Goal: Task Accomplishment & Management: Use online tool/utility

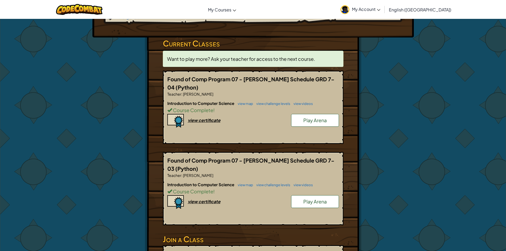
scroll to position [53, 0]
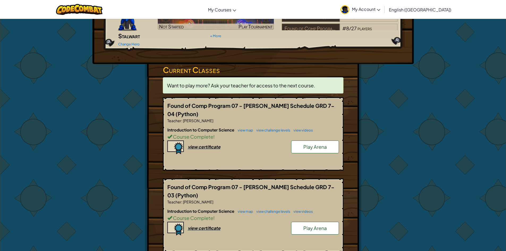
click at [209, 143] on div "Introduction to Computer Science view map view challenge levels view videos Cou…" at bounding box center [253, 146] width 172 height 39
click at [210, 144] on div "view certificate" at bounding box center [204, 147] width 33 height 6
click at [251, 128] on link "view map" at bounding box center [244, 130] width 18 height 4
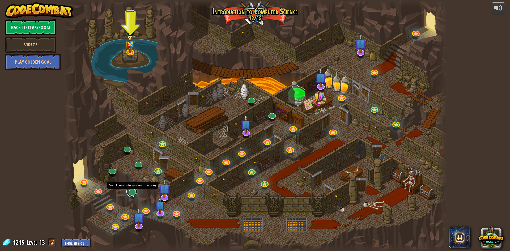
click at [134, 191] on link at bounding box center [132, 191] width 11 height 11
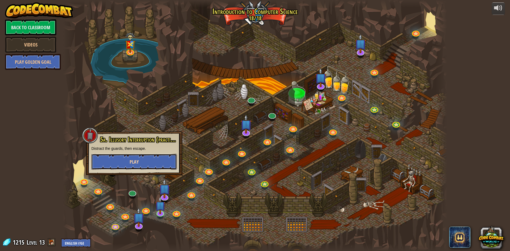
click at [131, 161] on span "Play" at bounding box center [134, 162] width 9 height 7
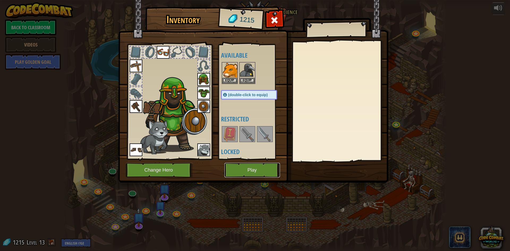
click at [252, 171] on button "Play" at bounding box center [253, 170] width 56 height 15
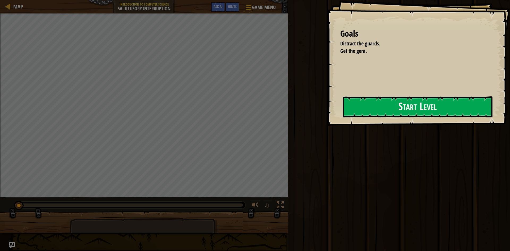
click at [289, 116] on div "Run Submit Done" at bounding box center [399, 124] width 224 height 249
click at [418, 109] on button "Start Level" at bounding box center [418, 106] width 150 height 21
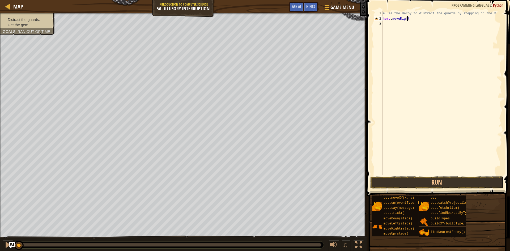
scroll to position [2, 2]
click at [409, 19] on div "# Use the Decoy to distract the guards by stepping on the X. hero . moveRight (…" at bounding box center [442, 98] width 120 height 175
click at [435, 178] on button "Run" at bounding box center [437, 182] width 133 height 12
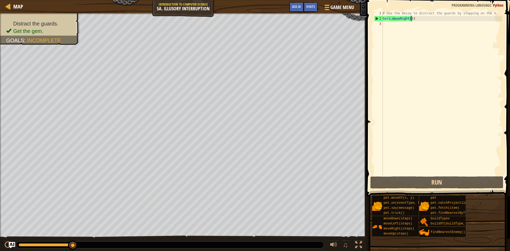
click at [420, 21] on div "# Use the Decoy to distract the guards by stepping on the X. hero . moveRight (…" at bounding box center [442, 98] width 120 height 175
click at [383, 19] on div "2" at bounding box center [378, 18] width 9 height 5
type textarea "hero.moveRight(5)"
drag, startPoint x: 415, startPoint y: 21, endPoint x: 402, endPoint y: 20, distance: 13.0
click at [406, 20] on div "# Use the Decoy to distract the guards by stepping on the X. hero . moveRight (…" at bounding box center [442, 98] width 120 height 175
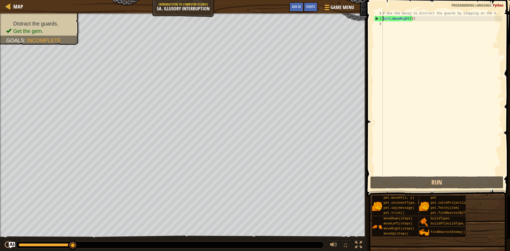
click at [383, 19] on div "# Use the Decoy to distract the guards by stepping on the X. hero . moveRight (…" at bounding box center [442, 98] width 120 height 175
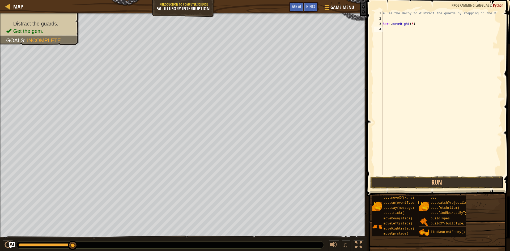
click at [386, 29] on div "# Use the Decoy to distract the guards by stepping on the X. hero . moveRight (…" at bounding box center [442, 98] width 120 height 175
click at [407, 29] on div "# Use the Decoy to distract the guards by stepping on the X. hero . moveRight (…" at bounding box center [442, 98] width 120 height 175
type textarea "hero.moveDown(2)"
click at [389, 35] on div "# Use the Decoy to distract the guards by stepping on the X. hero . moveRight (…" at bounding box center [442, 98] width 120 height 175
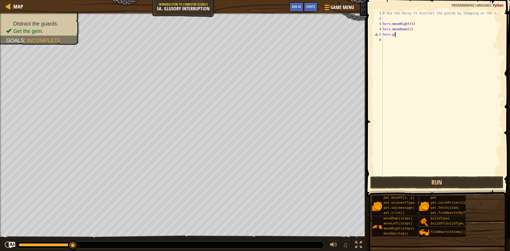
scroll to position [2, 1]
click at [421, 184] on button "Run" at bounding box center [437, 182] width 133 height 12
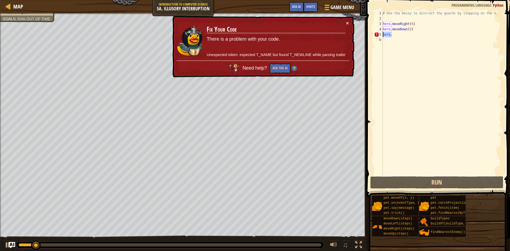
drag, startPoint x: 405, startPoint y: 35, endPoint x: 381, endPoint y: 36, distance: 23.9
click at [381, 36] on div "hero. 1 2 3 4 5 6 # Use the Decoy to distract the guards by stepping on the X. …" at bounding box center [437, 93] width 129 height 165
click at [392, 36] on div "# Use the Decoy to distract the guards by stepping on the X. hero . moveRight (…" at bounding box center [442, 98] width 120 height 175
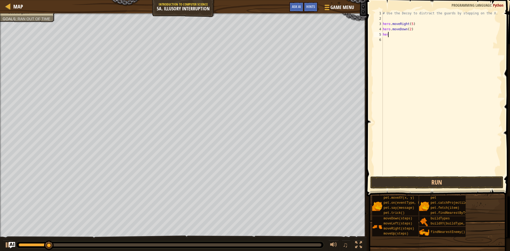
scroll to position [2, 0]
type textarea "h"
click at [407, 184] on button "Run" at bounding box center [437, 182] width 133 height 12
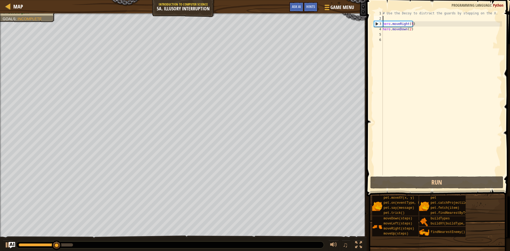
click at [388, 16] on div "# Use the Decoy to distract the guards by stepping on the X. hero . moveRight (…" at bounding box center [442, 98] width 120 height 175
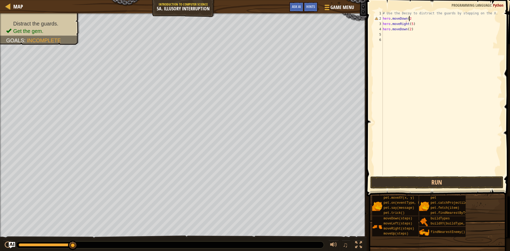
scroll to position [2, 2]
type textarea "hero.moveDown(2)"
drag, startPoint x: 411, startPoint y: 31, endPoint x: 381, endPoint y: 29, distance: 29.3
click at [381, 29] on div "hero.moveDown(2) 1 2 3 4 5 6 # Use the Decoy to distract the guards by stepping…" at bounding box center [437, 93] width 129 height 165
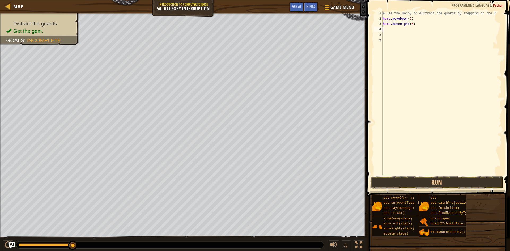
click at [383, 21] on div "3" at bounding box center [378, 23] width 9 height 5
type textarea "hero.moveRight(5)"
click at [395, 25] on div "# Use the Decoy to distract the guards by stepping on the X. hero . moveDown ( …" at bounding box center [442, 98] width 120 height 175
type textarea "hero.moveUp(2)"
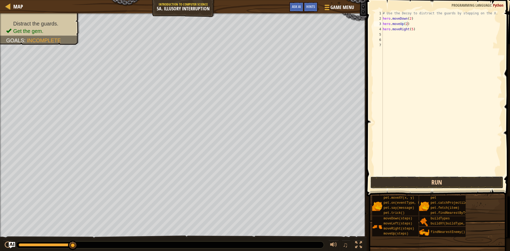
click at [461, 182] on button "Run" at bounding box center [437, 182] width 133 height 12
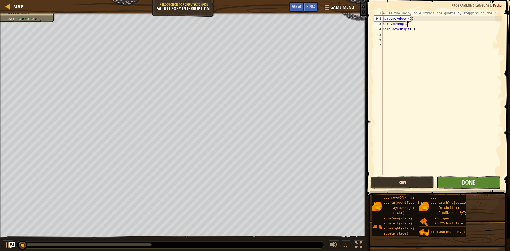
click at [461, 182] on button "Done" at bounding box center [469, 182] width 64 height 12
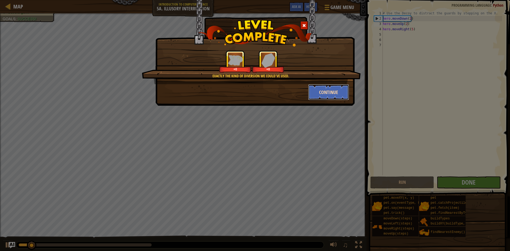
click at [327, 94] on button "Continue" at bounding box center [328, 92] width 41 height 16
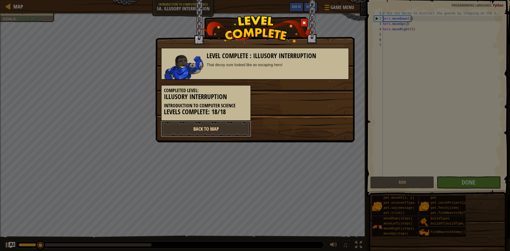
click at [181, 127] on link "Back to Map" at bounding box center [206, 129] width 90 height 16
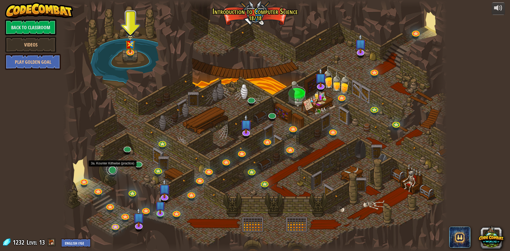
click at [114, 169] on link at bounding box center [112, 169] width 11 height 11
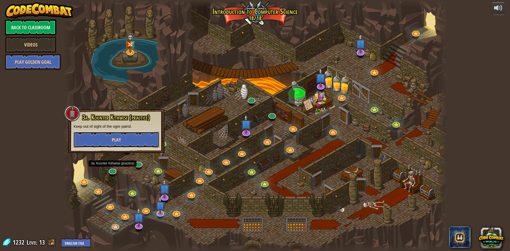
click at [124, 142] on button "Play" at bounding box center [117, 140] width 86 height 16
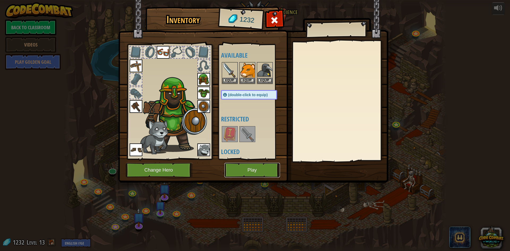
click at [257, 174] on button "Play" at bounding box center [253, 170] width 56 height 15
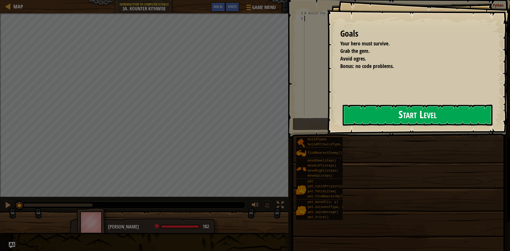
click at [350, 121] on button "Start Level" at bounding box center [418, 115] width 150 height 21
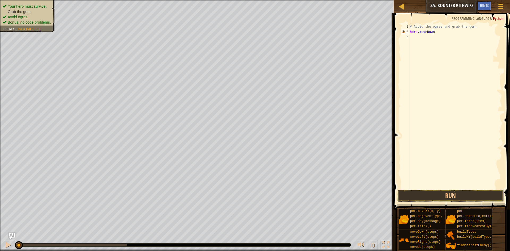
scroll to position [2, 2]
type textarea "hero.moveDown()"
click at [429, 38] on div "# Avoid the ogres and grab the gem. hero . moveDown ( )" at bounding box center [455, 111] width 93 height 175
click at [457, 190] on button "Run" at bounding box center [451, 196] width 107 height 12
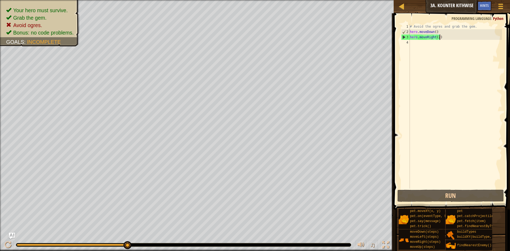
click at [435, 31] on div "# Avoid the ogres and grab the gem. hero . moveDown ( ) hero . moveRight ( 2 )" at bounding box center [455, 111] width 93 height 175
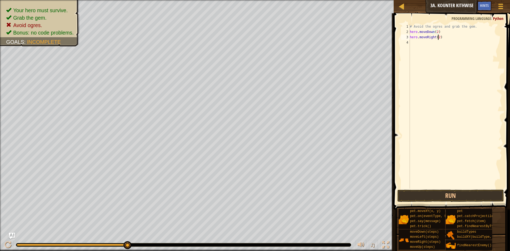
click at [437, 38] on div "# Avoid the ogres and grab the gem. hero . moveDown ( 2 ) hero . moveRight ( 2 )" at bounding box center [455, 111] width 93 height 175
type textarea "hero.moveRight()"
click at [423, 43] on div "# Avoid the ogres and grab the gem. hero . moveDown ( 2 ) hero . moveRight ( )" at bounding box center [455, 111] width 93 height 175
type textarea "hero.moveUp()"
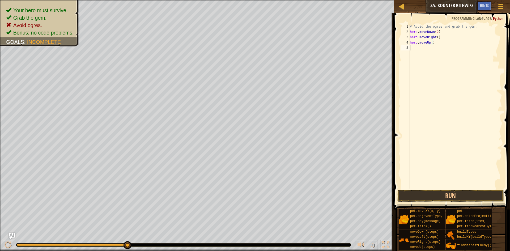
click at [422, 50] on div "# Avoid the ogres and grab the gem. hero . moveDown ( 2 ) hero . moveRight ( ) …" at bounding box center [455, 111] width 93 height 175
type textarea "hero.moveRight()"
click at [481, 195] on button "Run" at bounding box center [451, 196] width 107 height 12
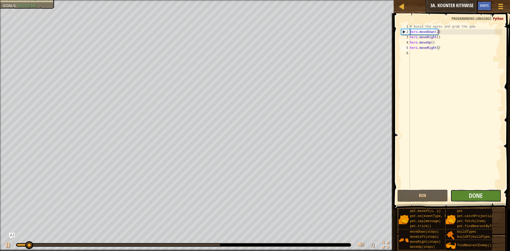
click at [482, 201] on button "Done" at bounding box center [476, 196] width 51 height 12
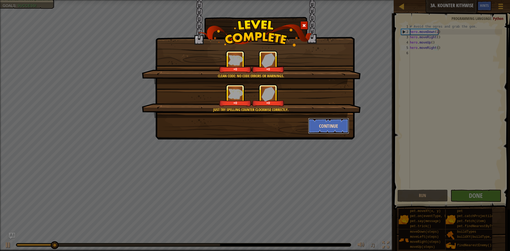
click at [333, 129] on button "Continue" at bounding box center [328, 126] width 41 height 16
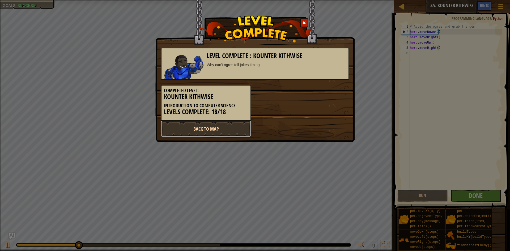
click at [230, 126] on link "Back to Map" at bounding box center [206, 129] width 90 height 16
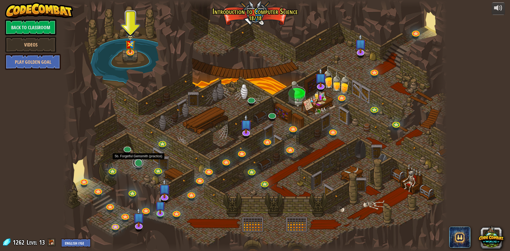
click at [138, 164] on link at bounding box center [138, 162] width 11 height 11
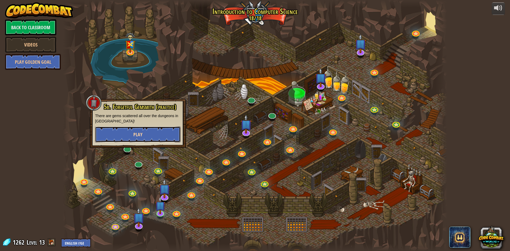
click at [156, 136] on button "Play" at bounding box center [138, 135] width 86 height 16
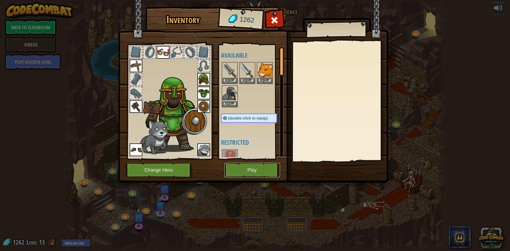
click at [234, 173] on button "Play" at bounding box center [253, 170] width 56 height 15
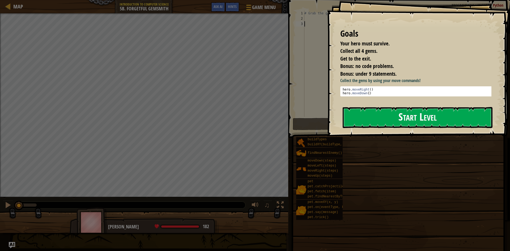
click at [374, 119] on button "Start Level" at bounding box center [418, 117] width 150 height 21
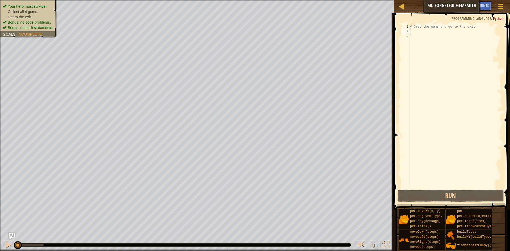
click at [418, 32] on div "# Grab the gems and go to the exit." at bounding box center [455, 111] width 93 height 175
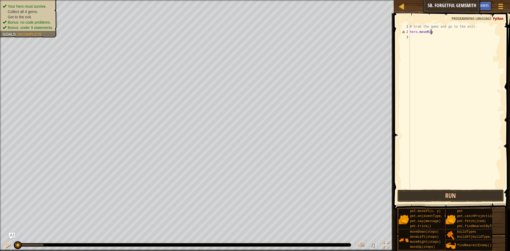
scroll to position [2, 2]
type textarea "hero.moveRight()"
type textarea "hero.moveDown()"
type textarea "hero.moveRight(2)"
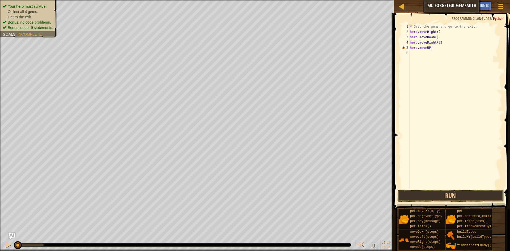
scroll to position [2, 2]
click at [430, 47] on div "# Grab the gems and go to the exit. hero . moveRight ( ) hero . moveDown ( ) he…" at bounding box center [455, 111] width 93 height 175
type textarea "hero.moveUp()"
click at [431, 56] on div "# Grab the gems and go to the exit. hero . moveRight ( ) hero . moveDown ( ) he…" at bounding box center [455, 111] width 93 height 175
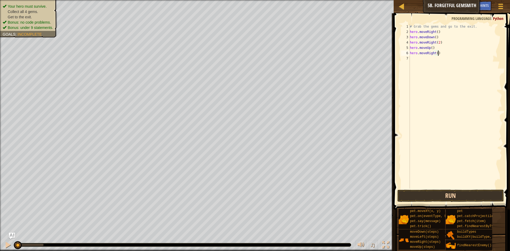
type textarea "hero.moveRight()"
click at [493, 199] on button "Run" at bounding box center [451, 196] width 107 height 12
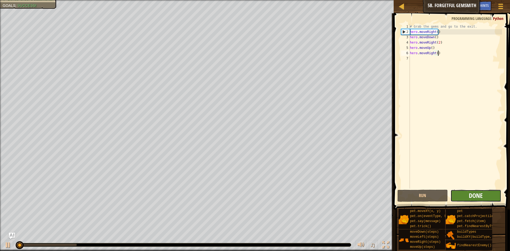
click at [482, 193] on span "Done" at bounding box center [476, 195] width 14 height 9
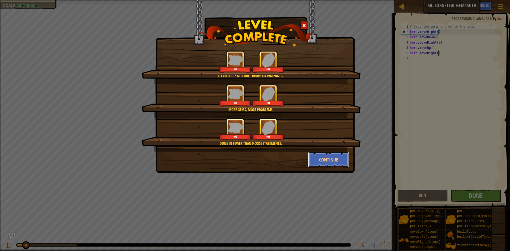
click at [330, 158] on button "Continue" at bounding box center [328, 160] width 41 height 16
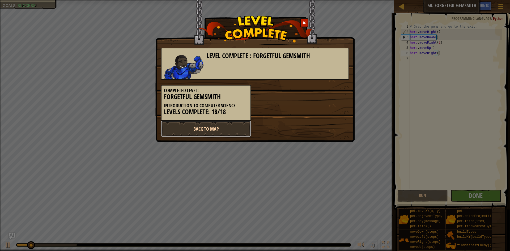
click at [242, 132] on link "Back to Map" at bounding box center [206, 129] width 90 height 16
